Goal: Task Accomplishment & Management: Use online tool/utility

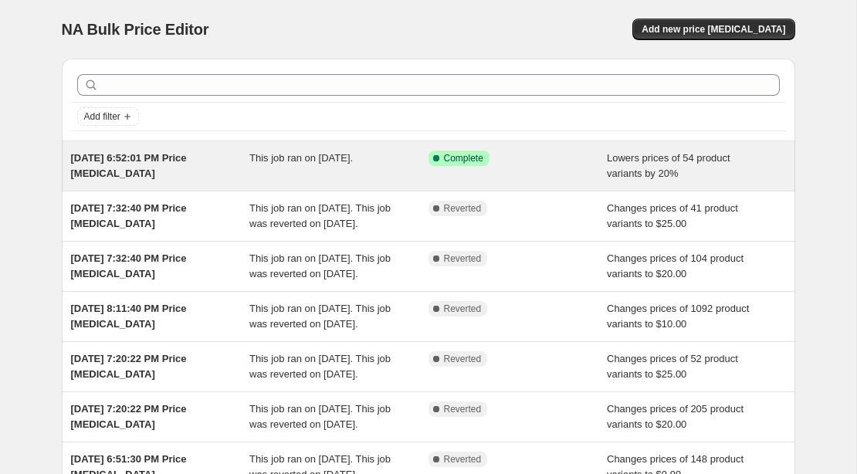
click at [330, 173] on div "This job ran on September 4, 2025." at bounding box center [338, 166] width 179 height 31
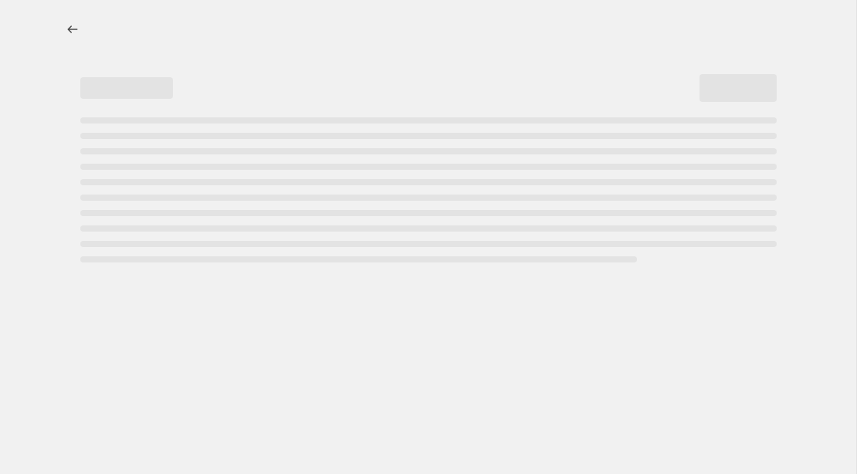
select select "percentage"
select select "no_change"
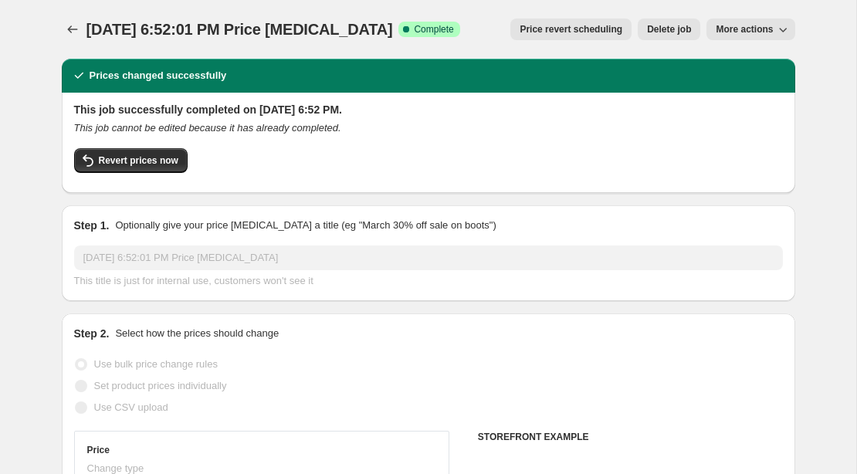
select select "collection"
click at [161, 156] on span "Revert prices now" at bounding box center [139, 160] width 80 height 12
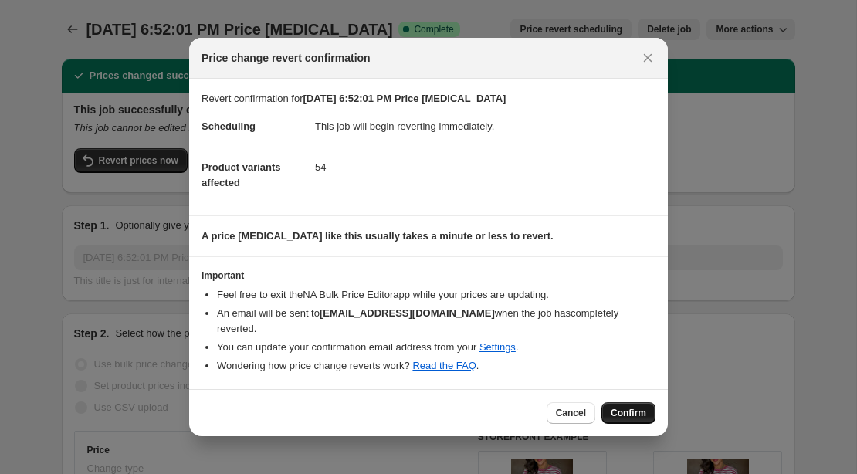
click at [629, 409] on span "Confirm" at bounding box center [629, 413] width 36 height 12
